Goal: Transaction & Acquisition: Download file/media

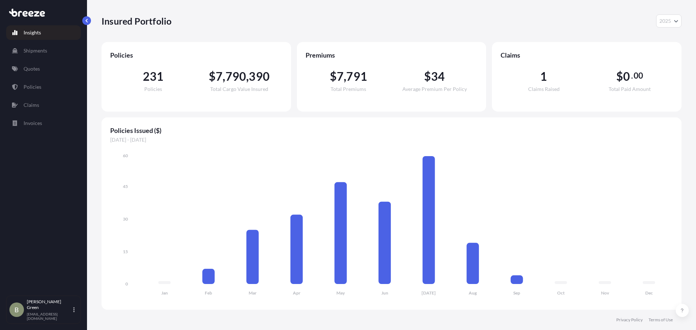
select select "2025"
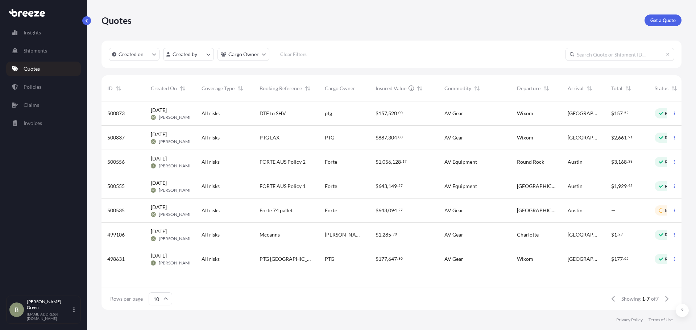
scroll to position [207, 575]
click at [41, 126] on p "Invoices" at bounding box center [33, 123] width 18 height 7
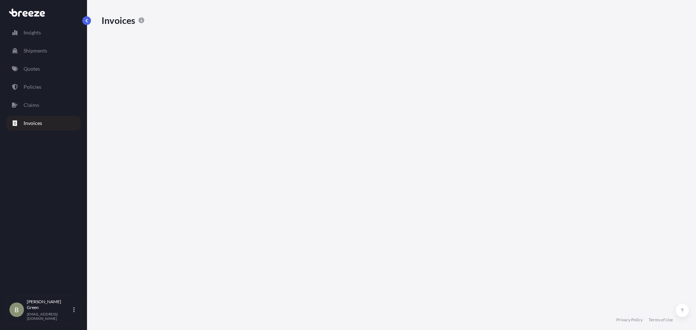
scroll to position [245, 575]
click at [201, 15] on div "Invoices" at bounding box center [392, 21] width 580 height 12
click at [165, 319] on div at bounding box center [134, 331] width 64 height 24
click at [114, 324] on icon at bounding box center [111, 326] width 4 height 4
